Goal: Transaction & Acquisition: Purchase product/service

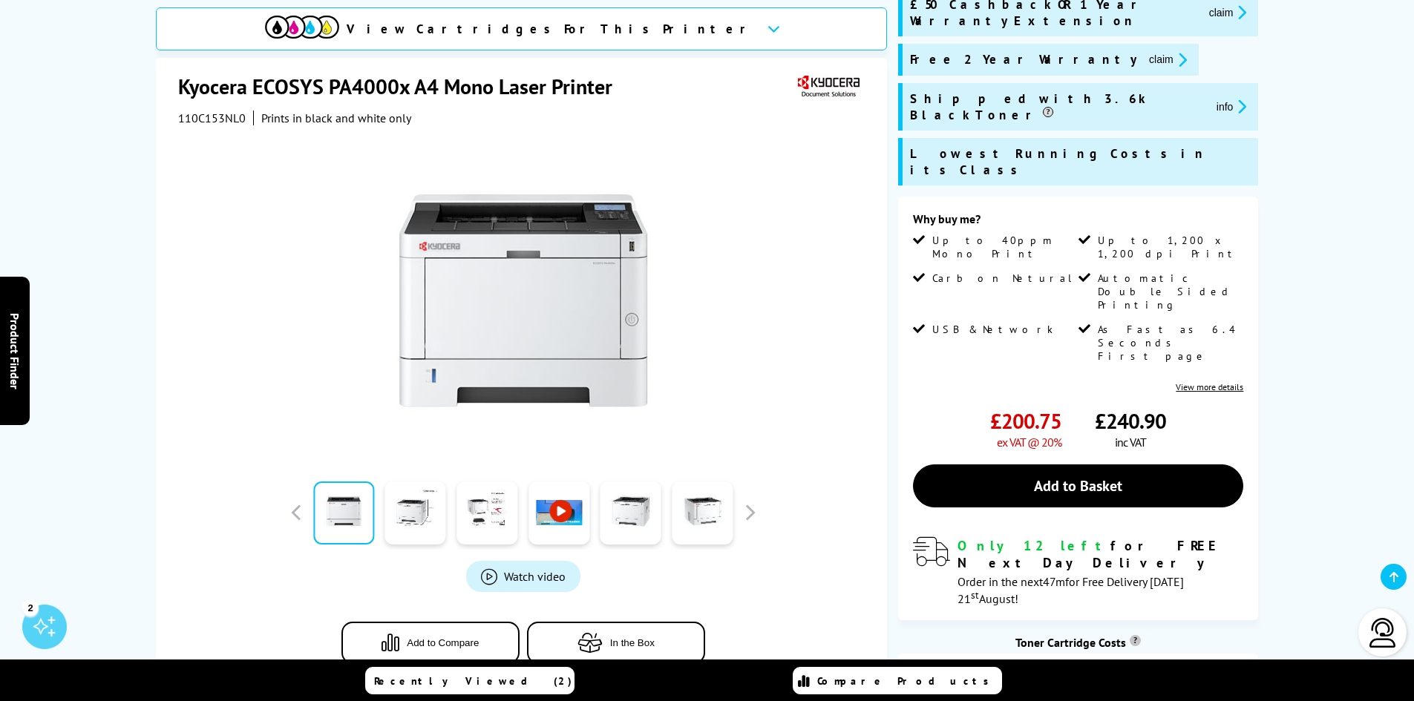
scroll to position [371, 0]
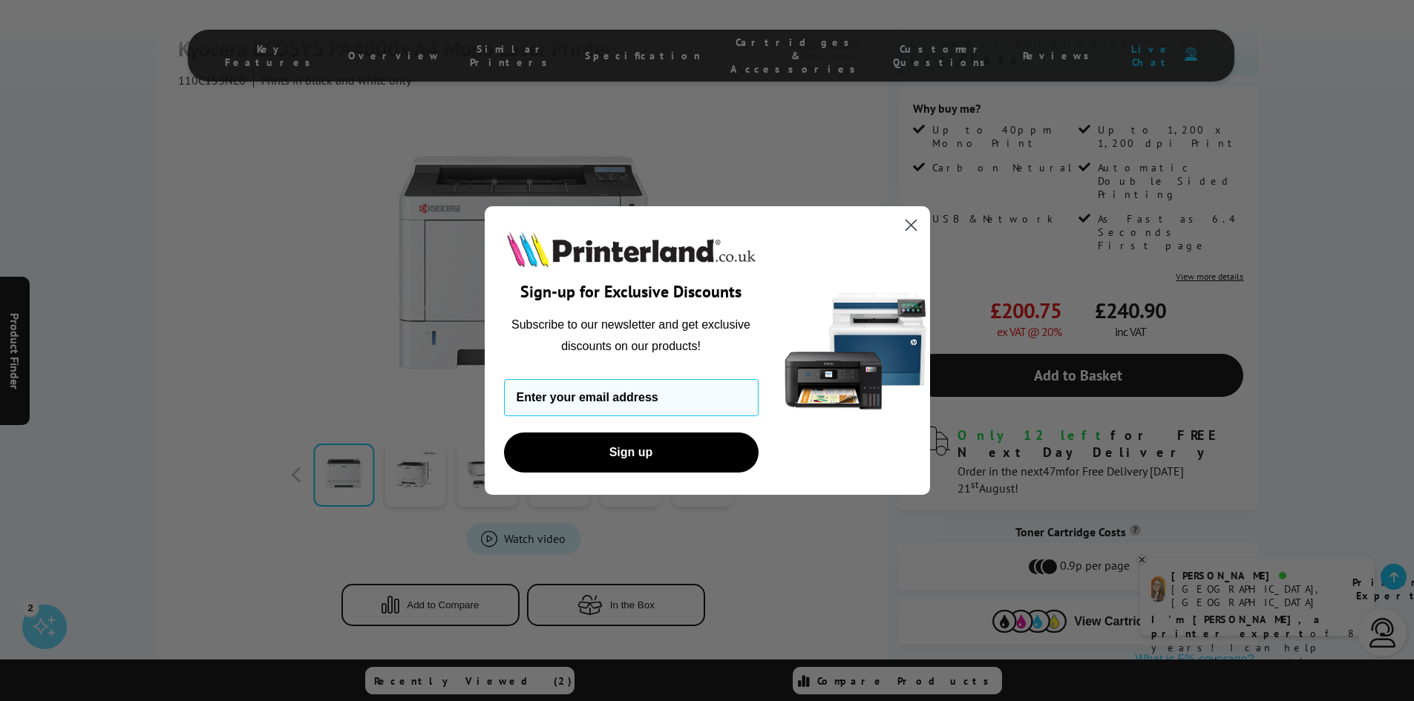
click at [911, 223] on circle "Close dialog" at bounding box center [910, 225] width 24 height 24
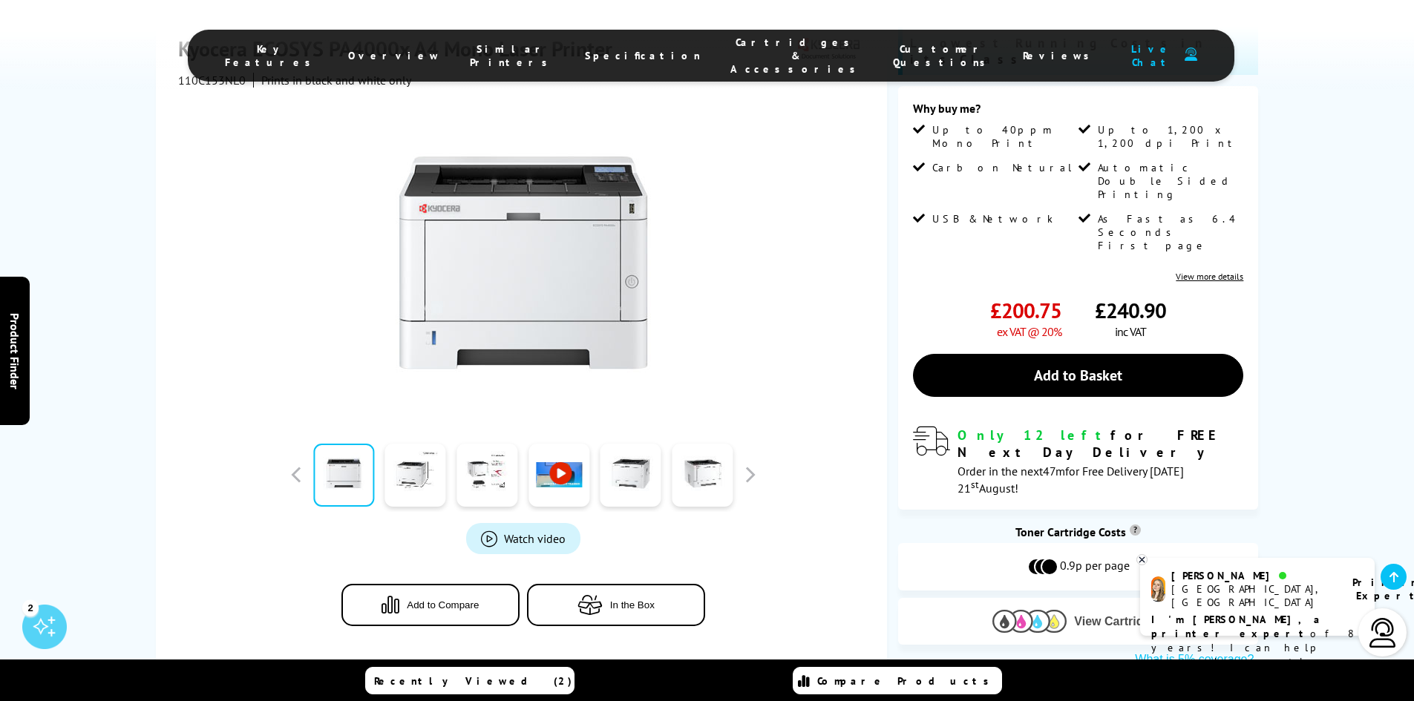
click at [1061, 610] on img at bounding box center [1029, 621] width 74 height 23
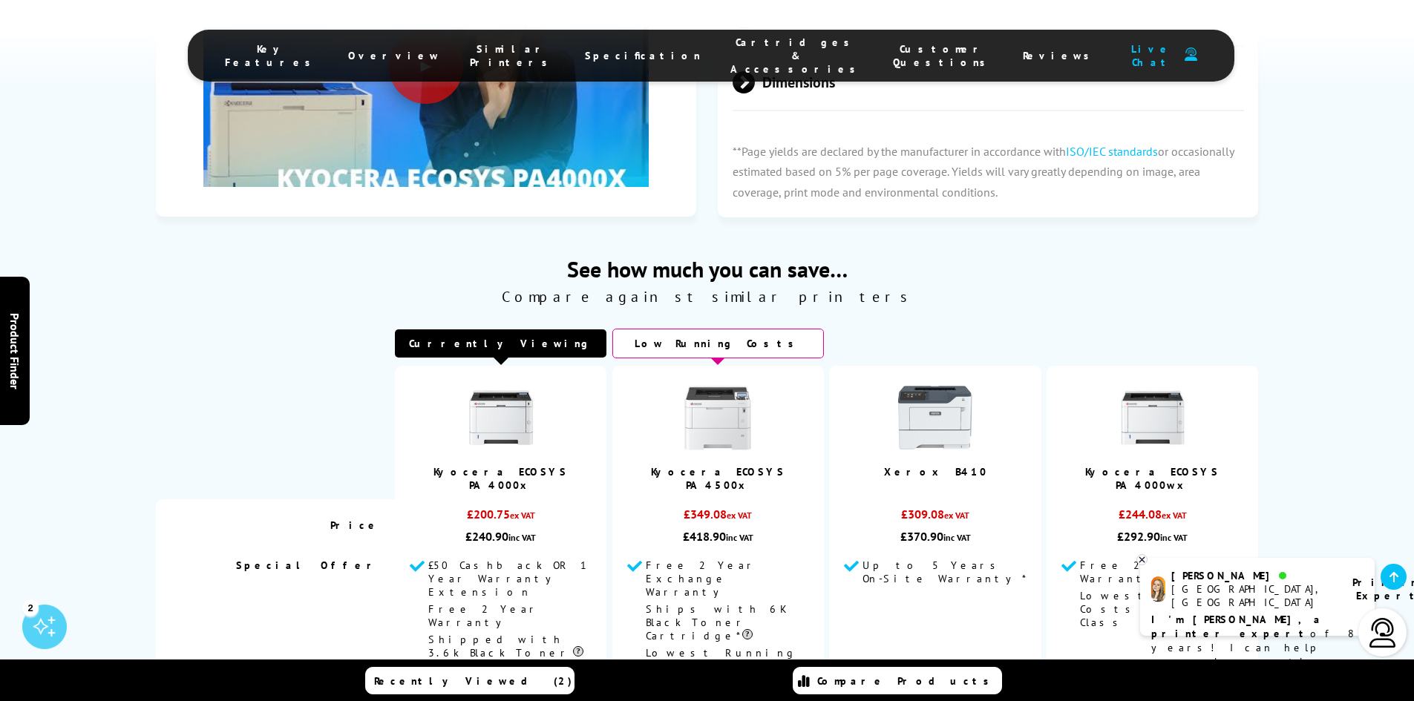
scroll to position [3547, 0]
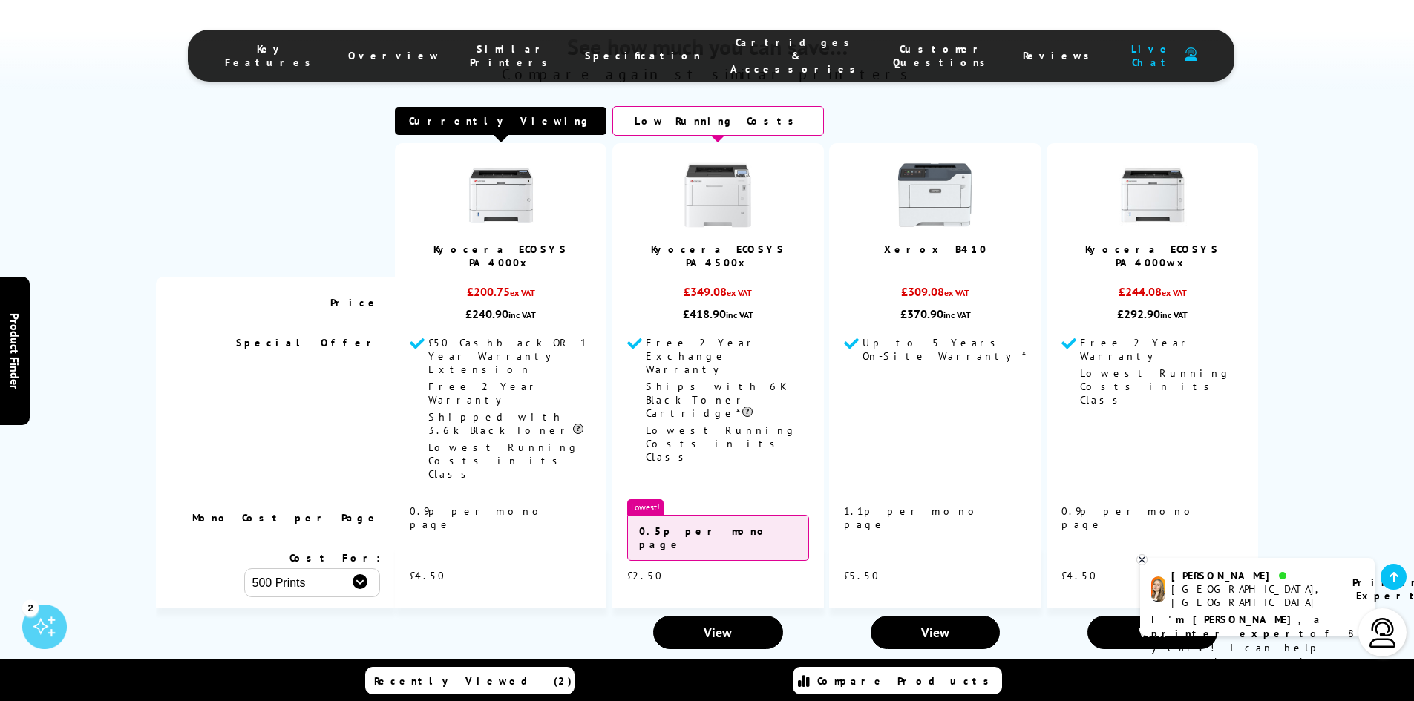
click at [354, 569] on select "500 Prints 1000 Prints 2000 Prints" at bounding box center [312, 583] width 137 height 29
select select "2000"
click at [244, 569] on select "500 Prints 1000 Prints 2000 Prints" at bounding box center [312, 583] width 137 height 29
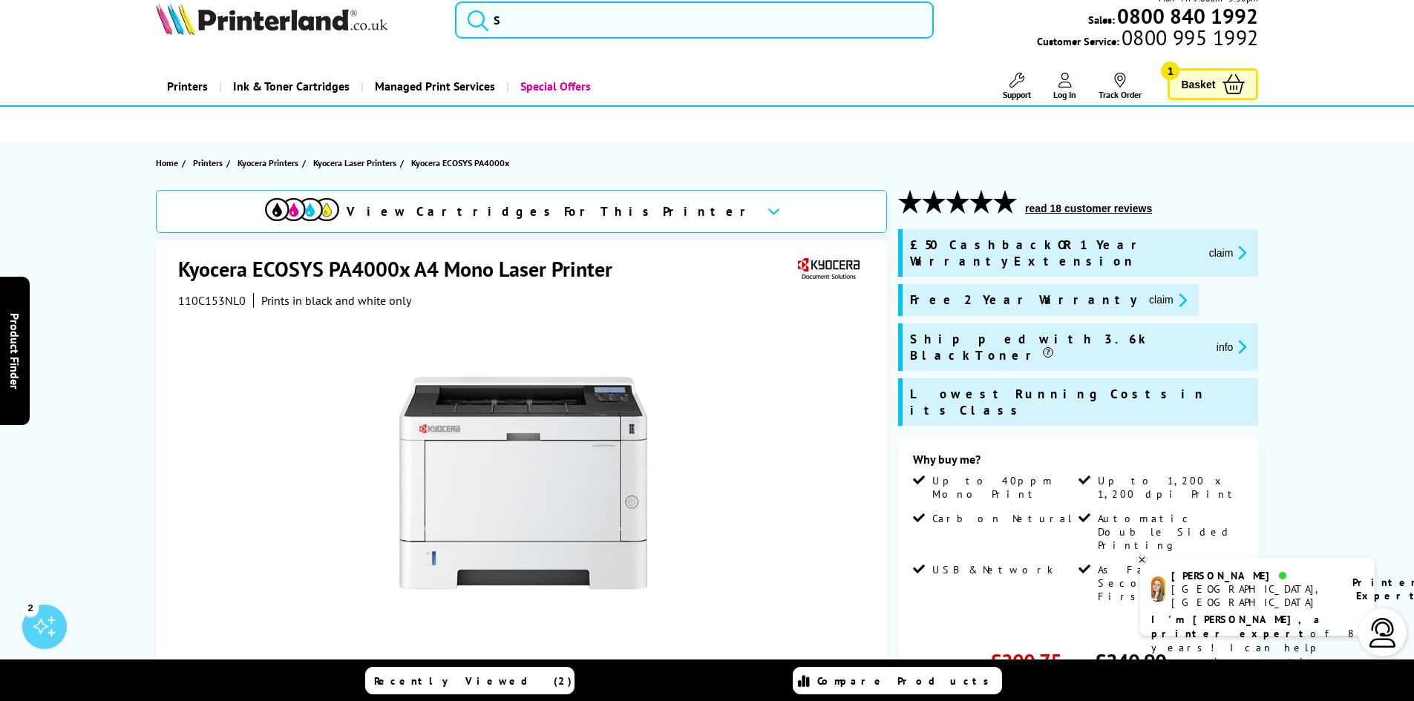
scroll to position [0, 0]
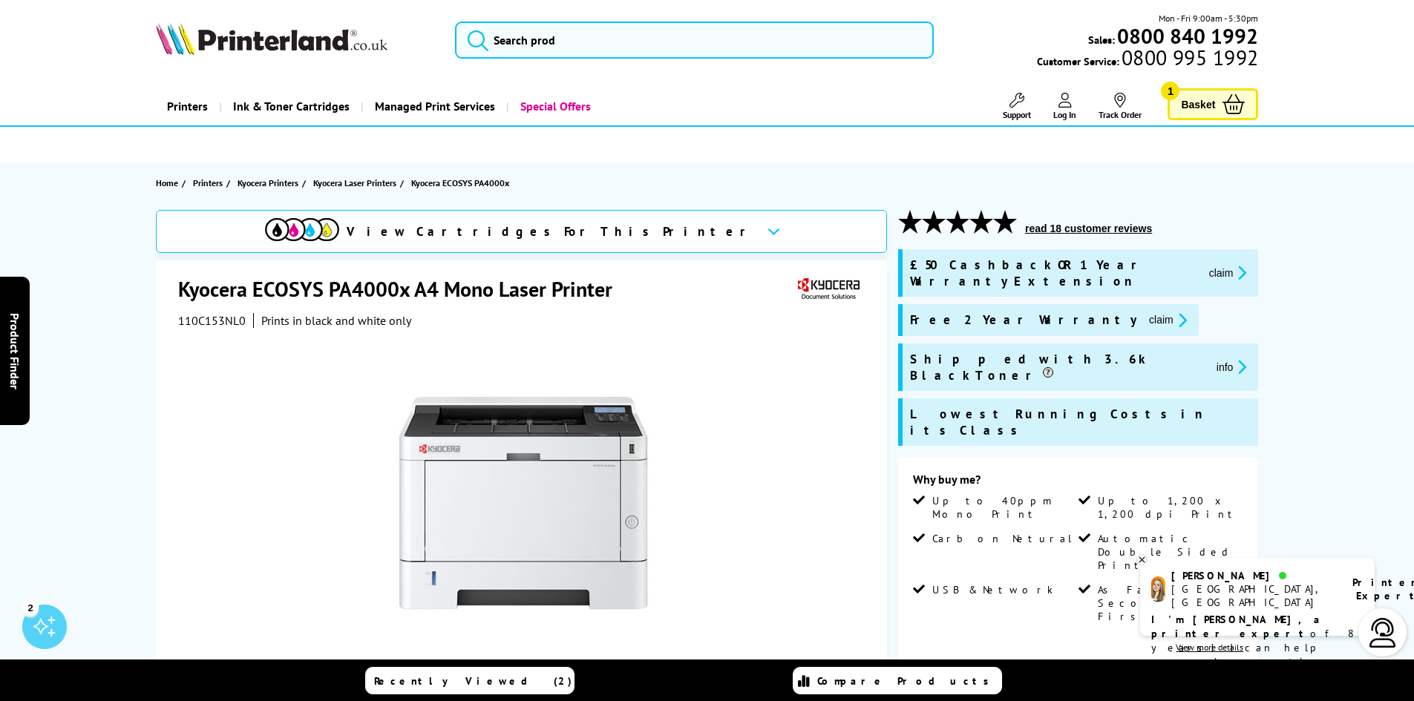
drag, startPoint x: 1208, startPoint y: 108, endPoint x: 1208, endPoint y: 124, distance: 16.3
click at [1208, 108] on span "Basket" at bounding box center [1198, 104] width 34 height 20
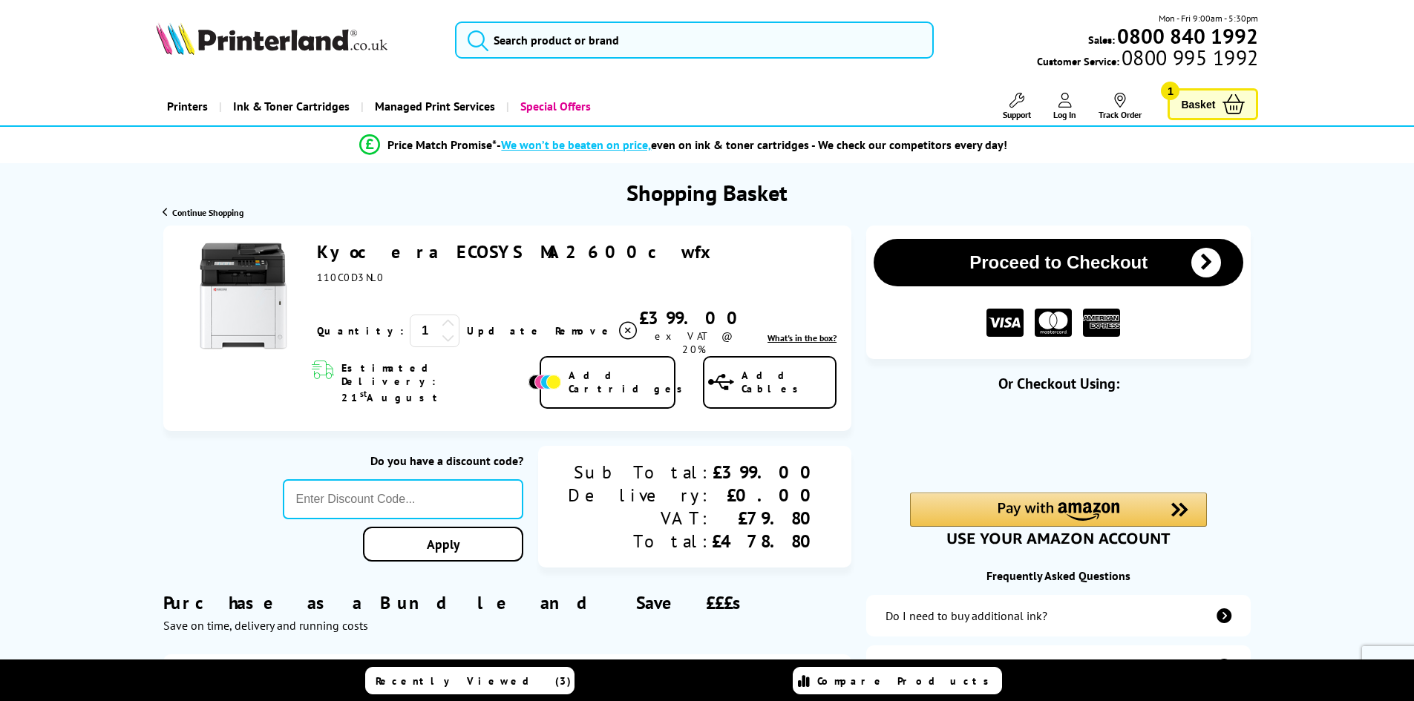
click at [442, 317] on icon at bounding box center [448, 323] width 13 height 13
click at [442, 334] on icon at bounding box center [448, 337] width 13 height 13
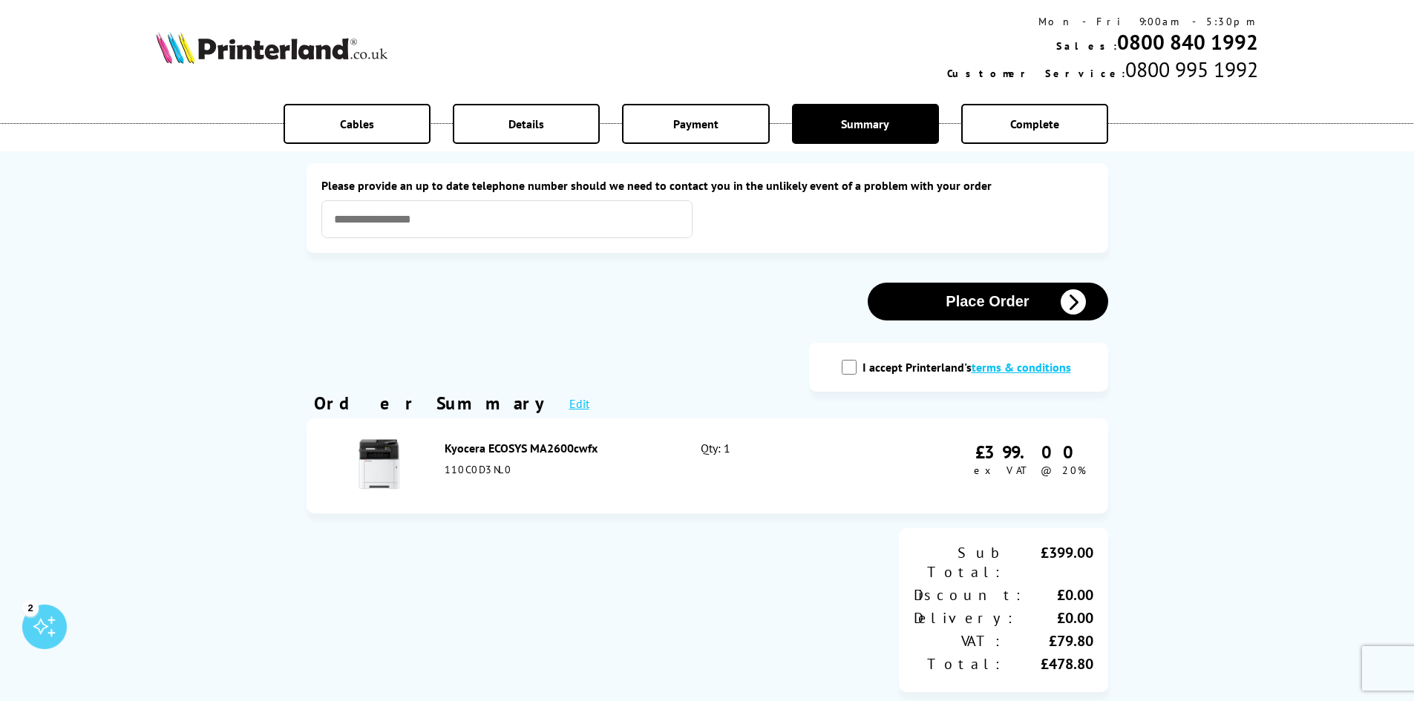
click at [857, 366] on input "I accept Printerland's terms & conditions" at bounding box center [849, 367] width 15 height 15
checkbox input "true"
click at [975, 304] on button "Place Order" at bounding box center [988, 302] width 241 height 38
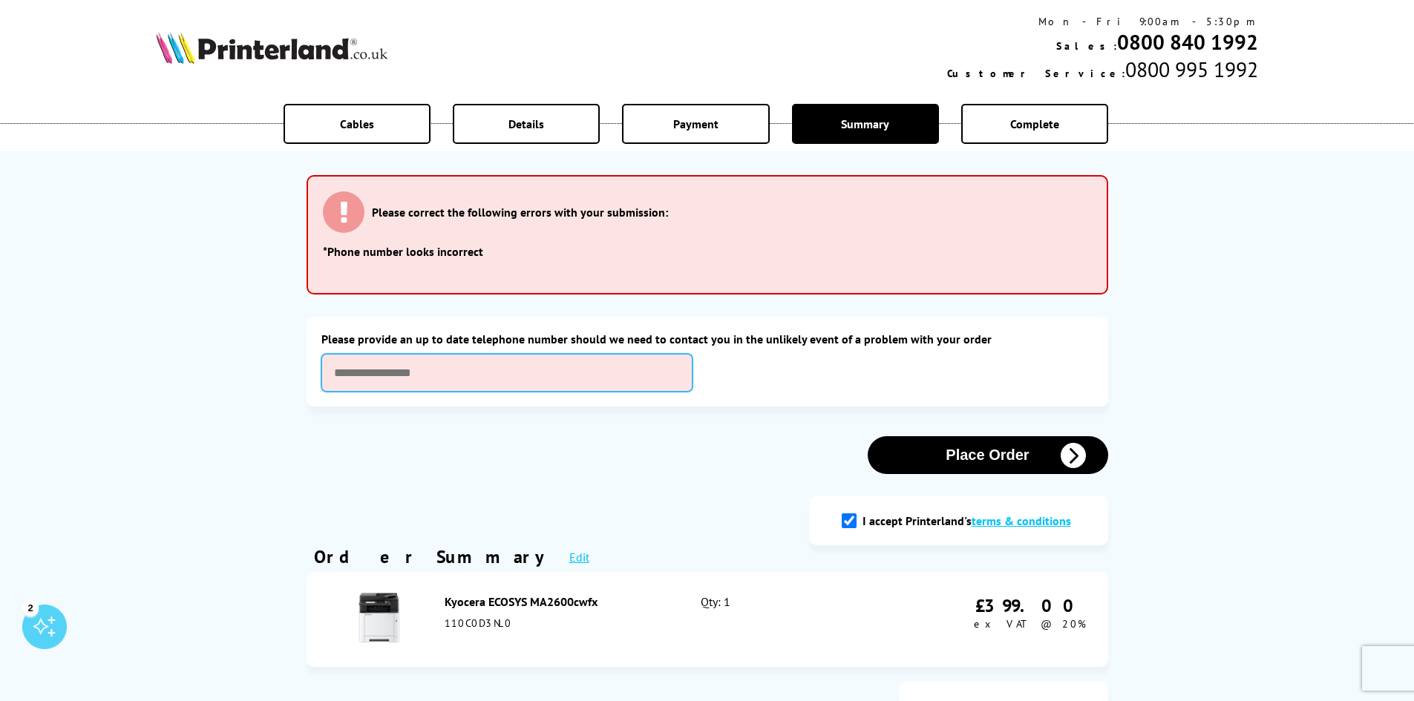
click at [592, 375] on input "text" at bounding box center [506, 373] width 371 height 38
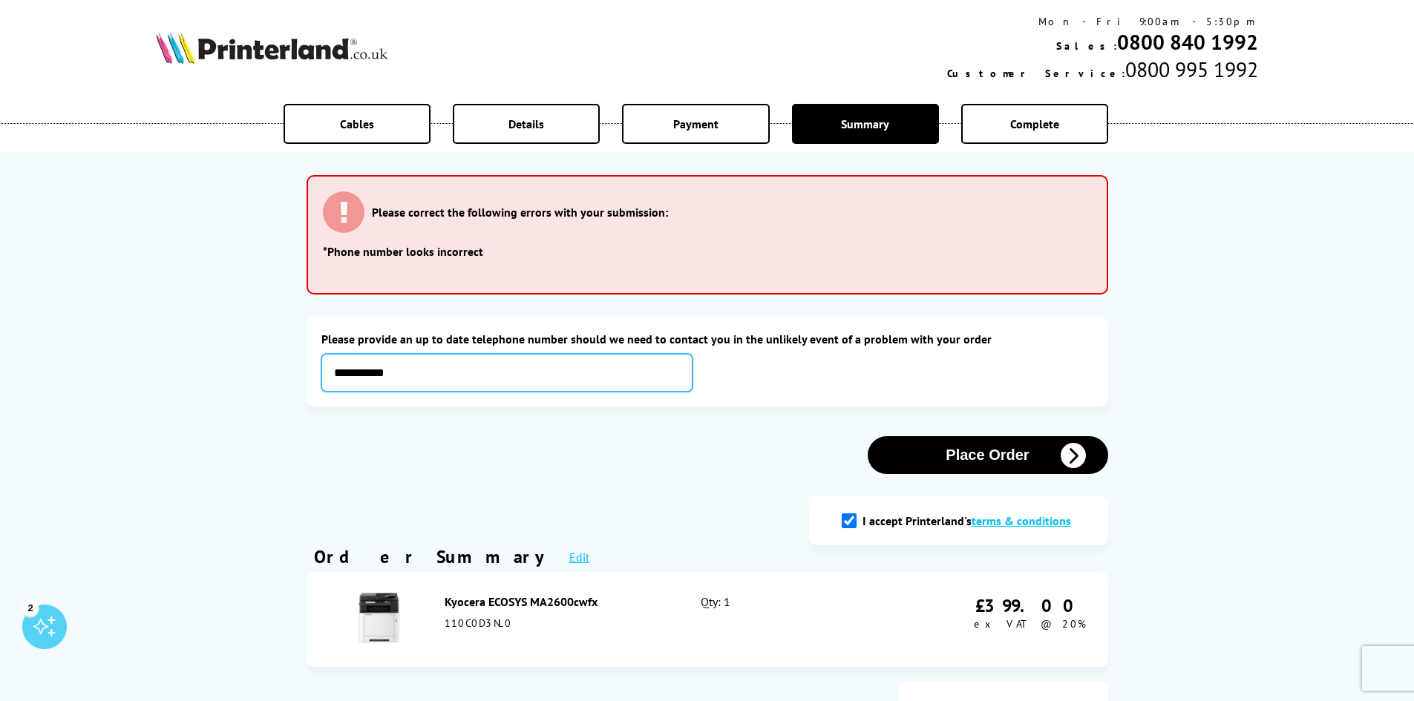
type input "**********"
click at [1014, 459] on button "Place Order" at bounding box center [988, 455] width 241 height 38
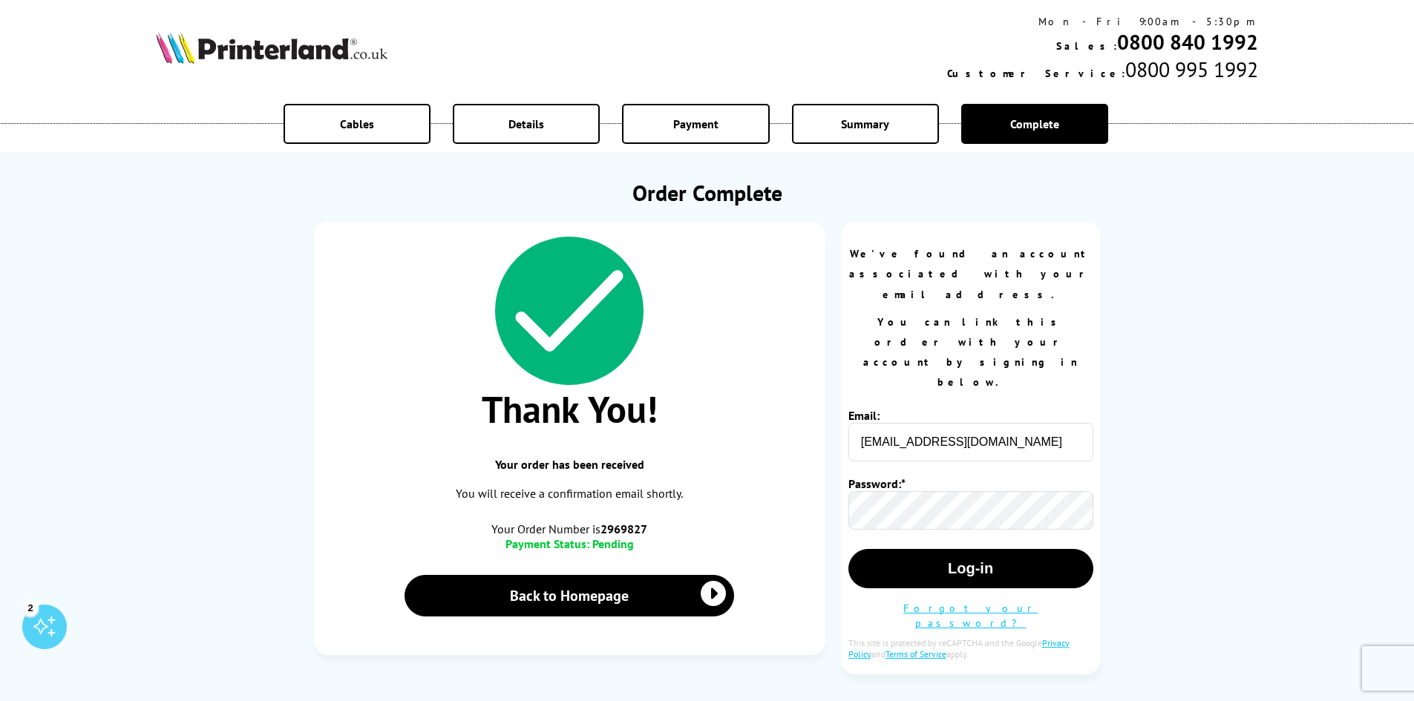
click at [848, 549] on button "Log-in" at bounding box center [970, 568] width 245 height 39
click at [1007, 549] on button "Log-in" at bounding box center [970, 568] width 245 height 39
click at [951, 549] on button "Log-in" at bounding box center [970, 568] width 245 height 39
click at [964, 549] on button "Log-in" at bounding box center [970, 568] width 245 height 39
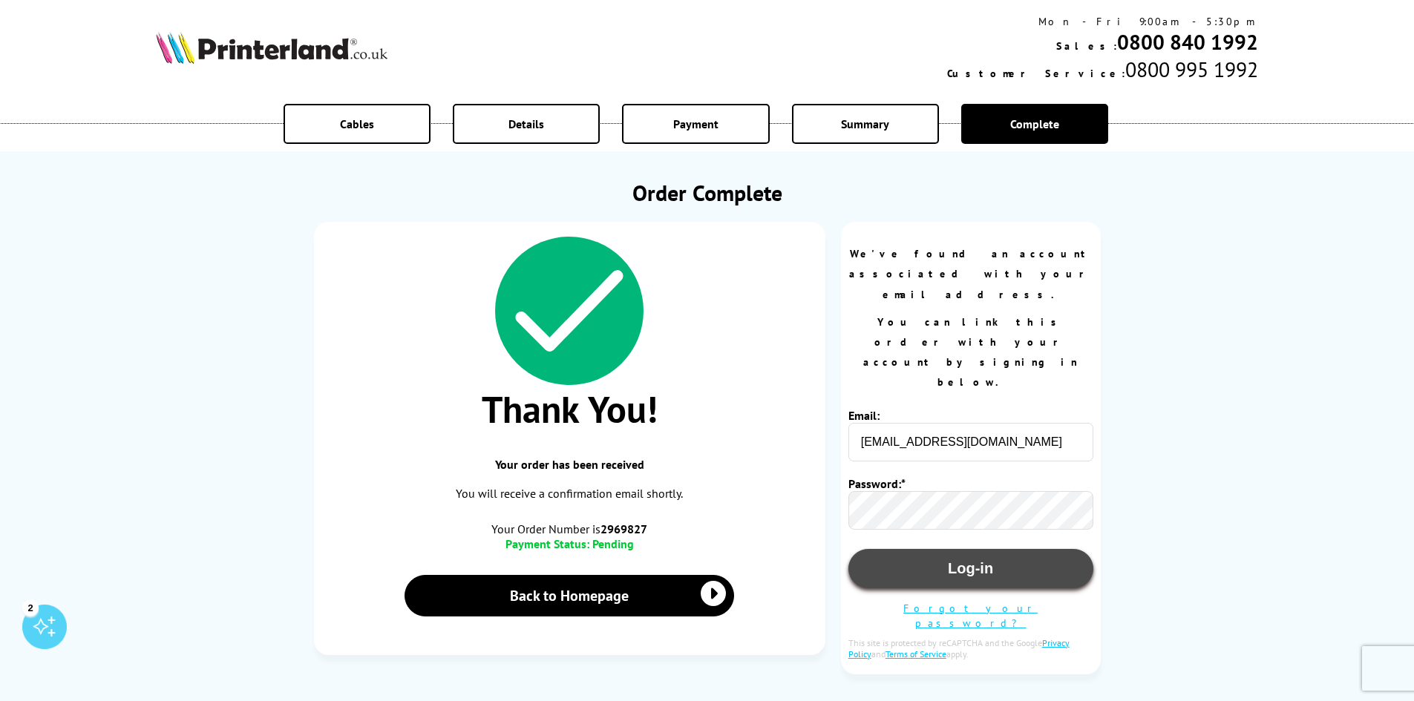
click at [964, 549] on button "Log-in" at bounding box center [970, 568] width 245 height 39
